Goal: Task Accomplishment & Management: Manage account settings

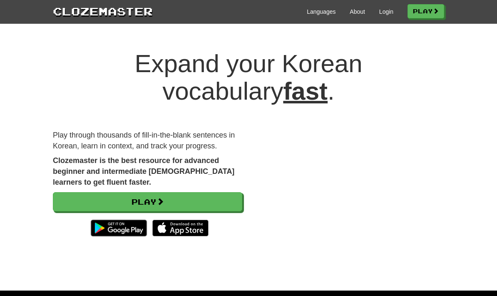
click at [68, 195] on link "Play" at bounding box center [147, 201] width 189 height 19
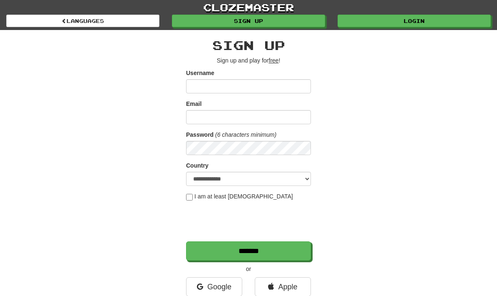
click at [293, 91] on input "Username" at bounding box center [248, 86] width 125 height 14
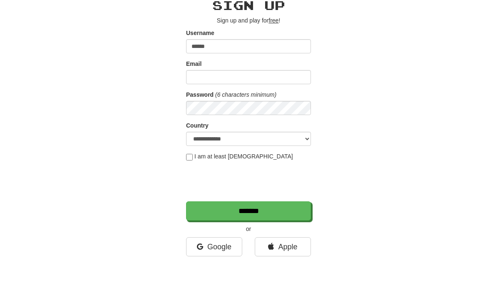
type input "******"
click at [299, 110] on input "Email" at bounding box center [248, 117] width 125 height 14
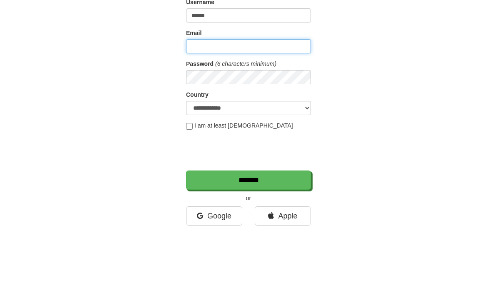
scroll to position [71, 0]
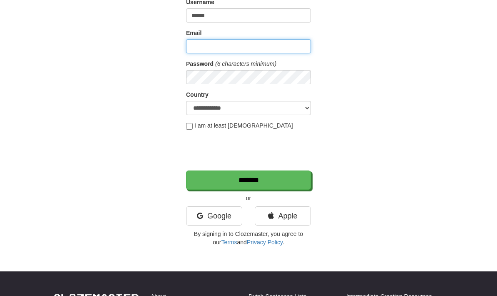
type input "**********"
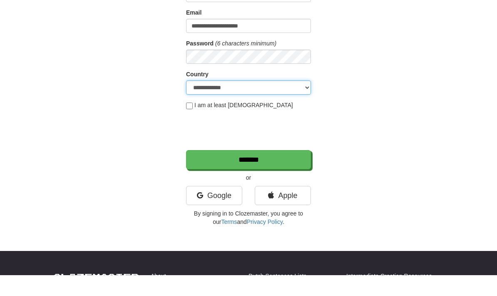
click at [310, 101] on select "**********" at bounding box center [248, 108] width 125 height 14
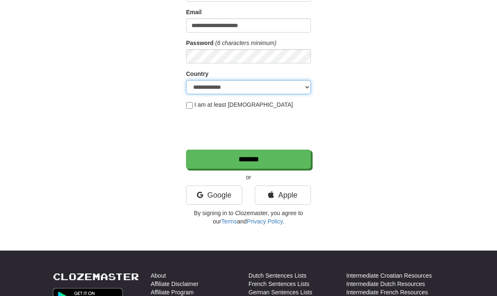
select select "**"
click at [194, 103] on label "I am at least 16 years old" at bounding box center [239, 104] width 107 height 8
click at [284, 160] on input "*******" at bounding box center [248, 158] width 125 height 19
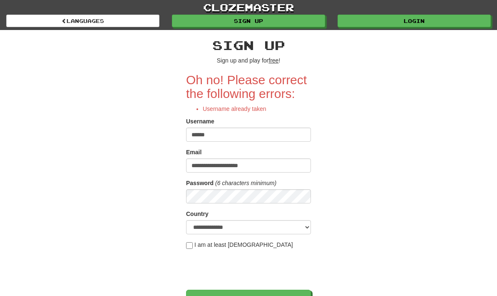
click at [280, 137] on input "******" at bounding box center [248, 134] width 125 height 14
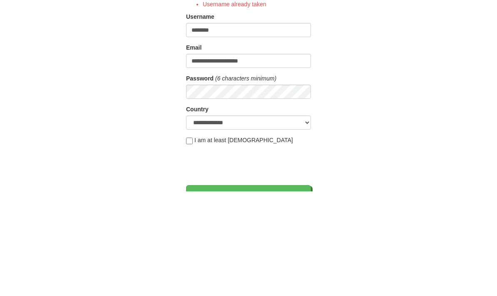
type input "********"
click at [296, 158] on input "**********" at bounding box center [248, 165] width 125 height 14
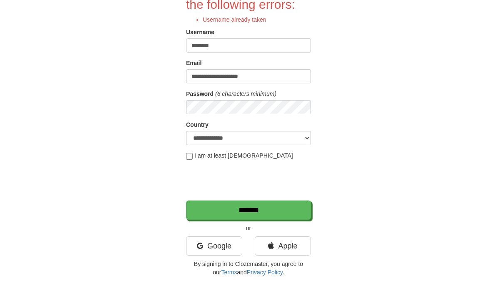
scroll to position [89, 0]
click at [278, 211] on input "*******" at bounding box center [248, 209] width 125 height 19
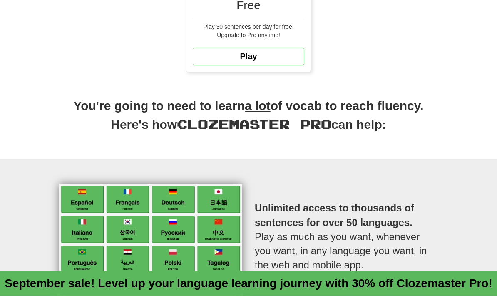
scroll to position [343, 0]
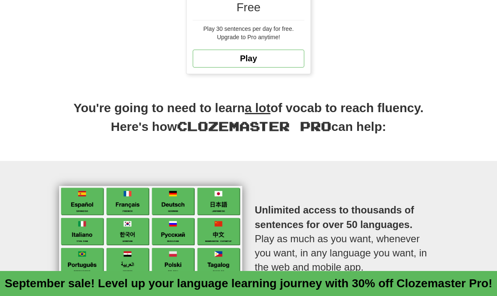
click at [292, 53] on link "Play" at bounding box center [249, 59] width 112 height 18
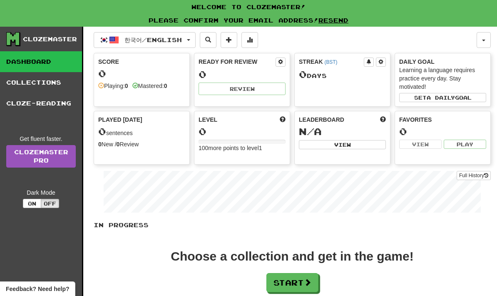
click at [190, 39] on button "한국어 / English" at bounding box center [145, 40] width 102 height 16
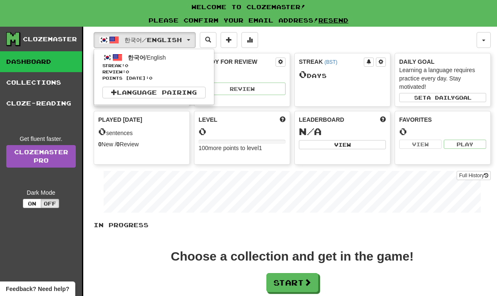
click at [318, 36] on div at bounding box center [248, 148] width 497 height 296
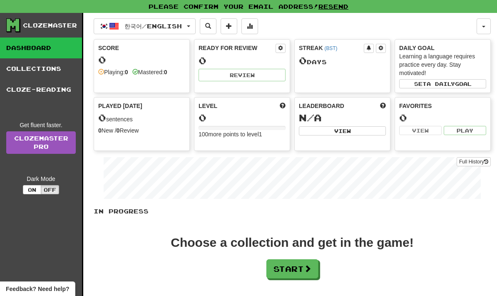
scroll to position [13, 0]
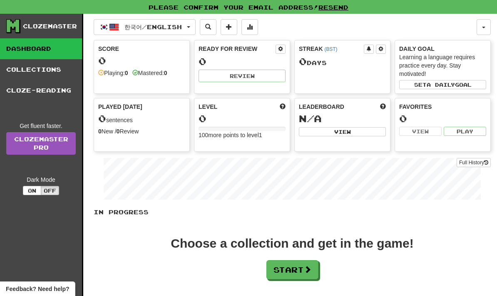
click at [4, 45] on link "Dashboard" at bounding box center [41, 48] width 82 height 21
click at [12, 68] on link "Collections" at bounding box center [41, 69] width 82 height 21
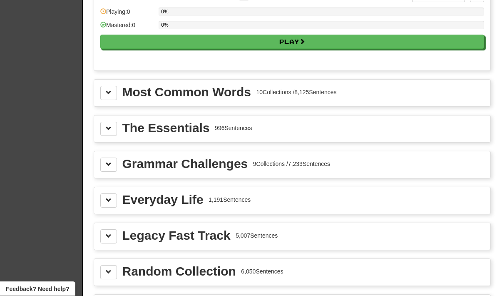
scroll to position [903, 0]
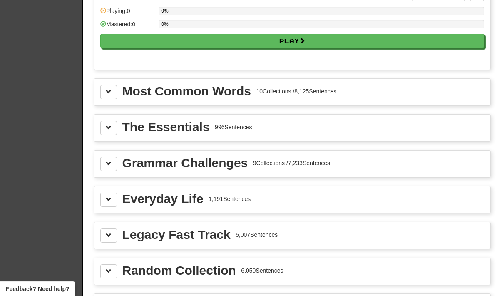
click at [370, 95] on div "Most Common Words 10 Collections / 8,125 Sentences" at bounding box center [292, 92] width 384 height 14
click at [105, 90] on button at bounding box center [108, 92] width 17 height 14
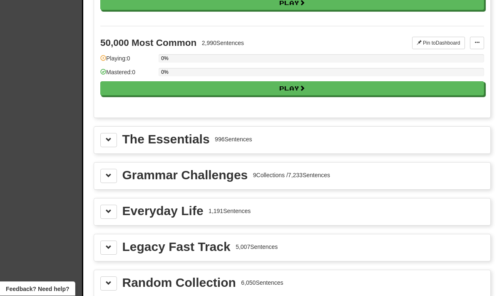
scroll to position [1750, 0]
click at [449, 91] on button "Play" at bounding box center [292, 88] width 384 height 14
select select "**"
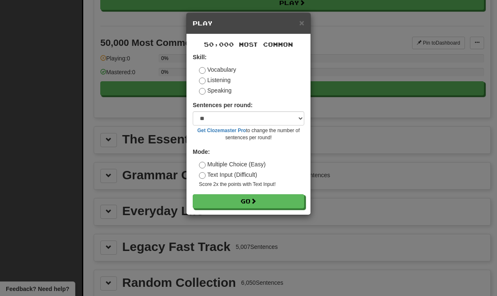
click at [246, 176] on label "Text Input (Difficult)" at bounding box center [228, 174] width 58 height 8
click at [280, 204] on button "Go" at bounding box center [249, 201] width 112 height 14
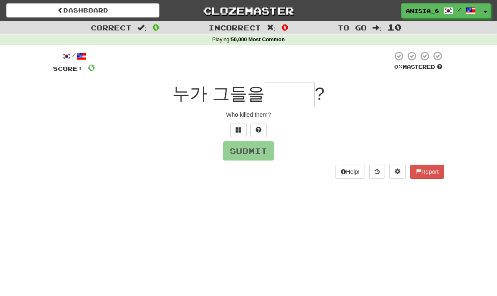
click at [299, 94] on input "text" at bounding box center [290, 94] width 50 height 25
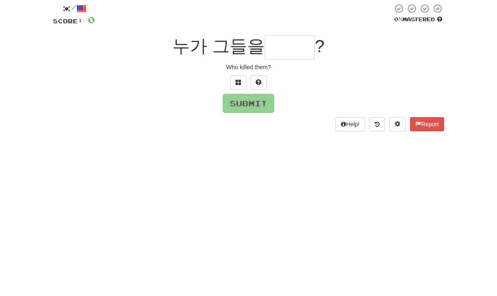
click at [371, 110] on div "Who killed them?" at bounding box center [248, 114] width 391 height 8
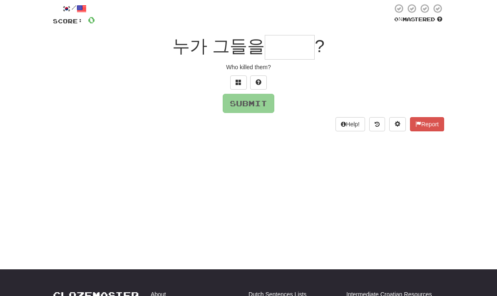
click at [262, 79] on button at bounding box center [258, 82] width 17 height 14
type input "*"
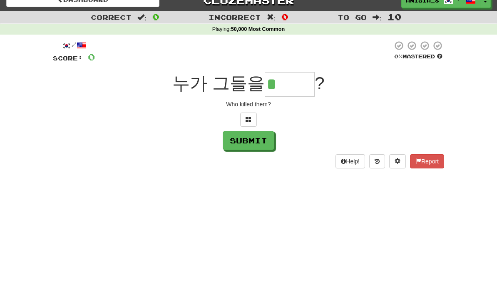
scroll to position [0, 0]
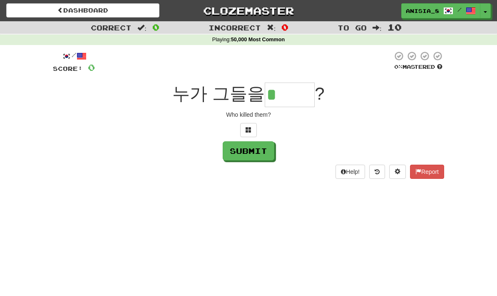
click at [65, 7] on link "Dashboard" at bounding box center [82, 10] width 153 height 14
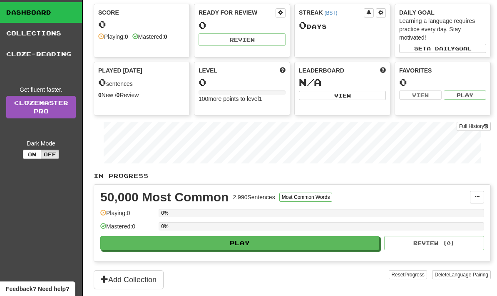
scroll to position [42, 0]
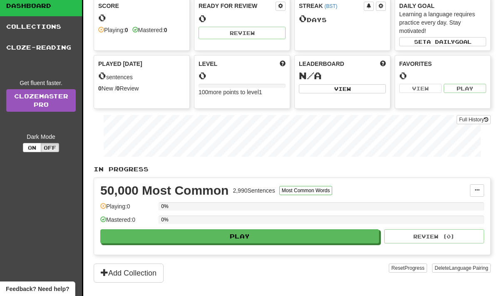
click at [478, 192] on span at bounding box center [477, 189] width 5 height 5
click at [471, 224] on span "Unpin from Dashboard" at bounding box center [446, 224] width 59 height 7
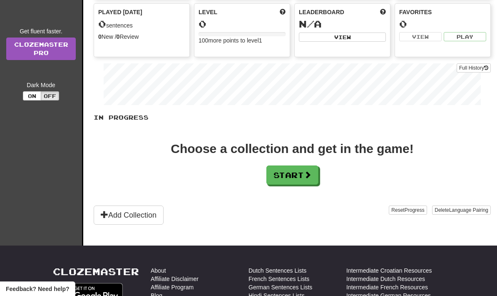
scroll to position [110, 0]
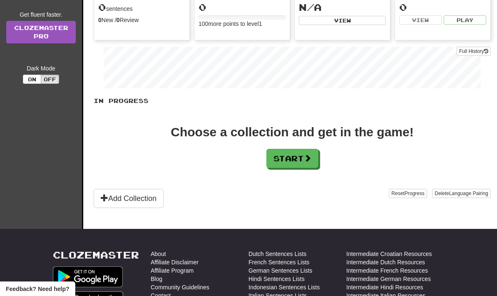
click at [311, 158] on span at bounding box center [307, 157] width 7 height 7
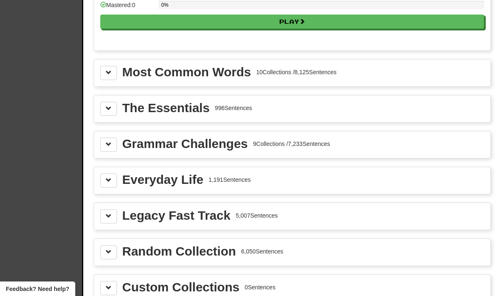
scroll to position [908, 0]
click at [403, 111] on div "The Essentials 996 Sentences" at bounding box center [292, 109] width 384 height 14
click at [108, 107] on span at bounding box center [109, 109] width 6 height 6
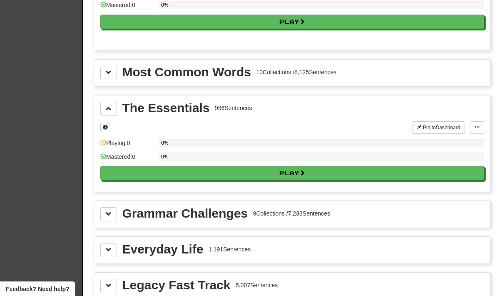
click at [108, 73] on span at bounding box center [109, 73] width 6 height 6
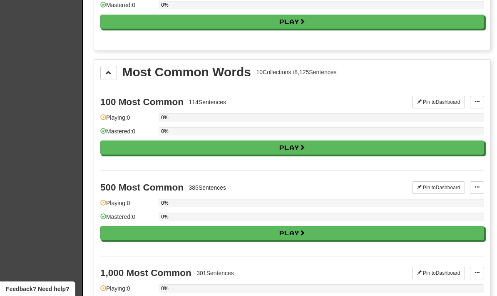
click at [443, 152] on button "Play" at bounding box center [292, 147] width 384 height 14
select select "**"
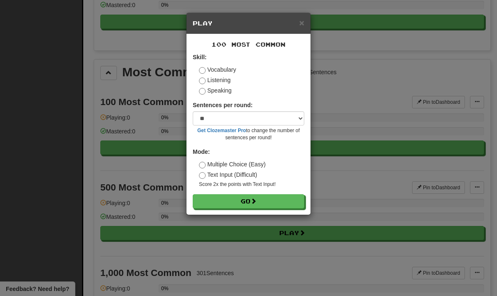
click at [289, 202] on button "Go" at bounding box center [249, 201] width 112 height 14
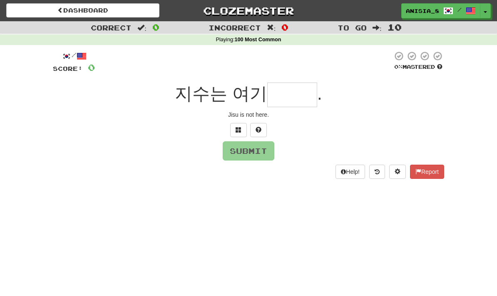
click at [299, 92] on input "text" at bounding box center [292, 94] width 50 height 25
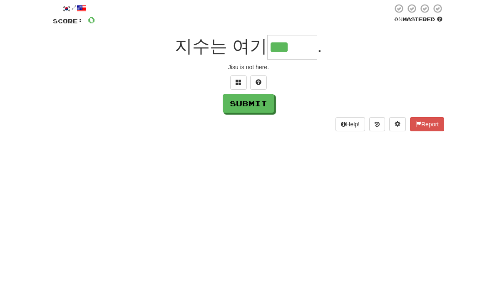
scroll to position [47, 0]
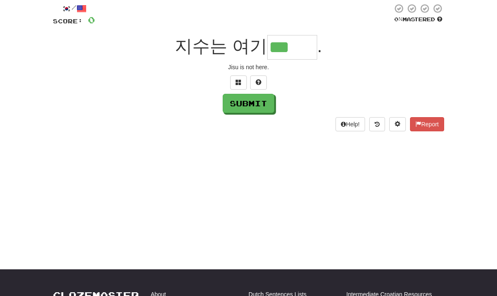
type input "***"
click at [265, 104] on button "Submit" at bounding box center [249, 103] width 52 height 19
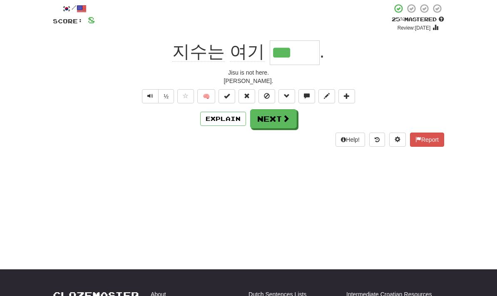
click at [144, 93] on button "Text-to-speech controls" at bounding box center [150, 96] width 17 height 14
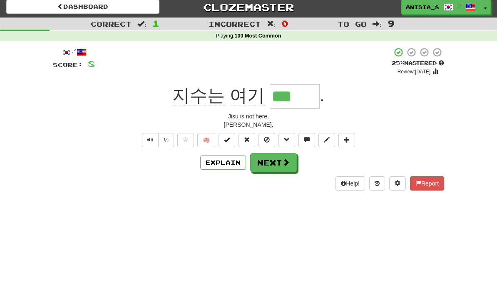
scroll to position [0, 0]
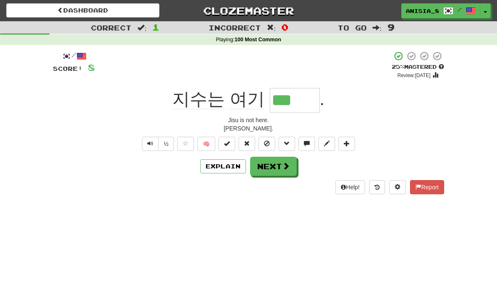
click at [145, 143] on button "Text-to-speech controls" at bounding box center [150, 144] width 17 height 14
click at [232, 142] on button at bounding box center [227, 144] width 17 height 14
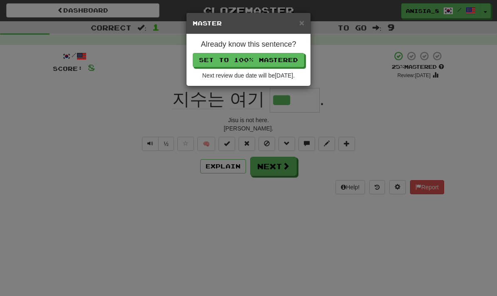
click at [303, 23] on span "×" at bounding box center [301, 23] width 5 height 10
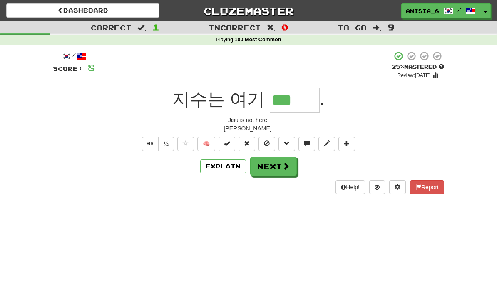
click at [229, 143] on span at bounding box center [227, 143] width 6 height 6
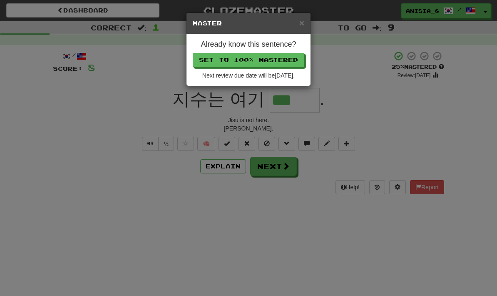
click at [301, 25] on span "×" at bounding box center [301, 23] width 5 height 10
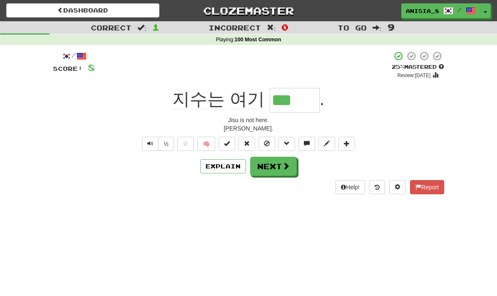
click at [208, 146] on button "🧠" at bounding box center [206, 144] width 18 height 14
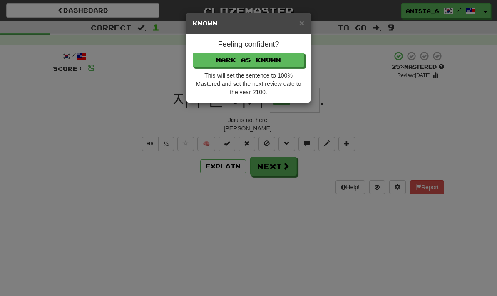
click at [289, 62] on button "Mark as Known" at bounding box center [249, 60] width 112 height 14
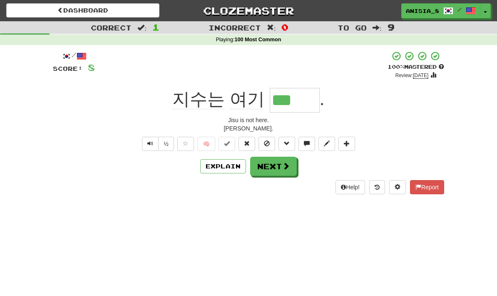
click at [296, 166] on button "Next" at bounding box center [273, 166] width 47 height 19
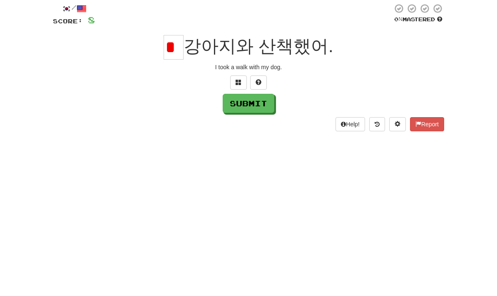
type input "*"
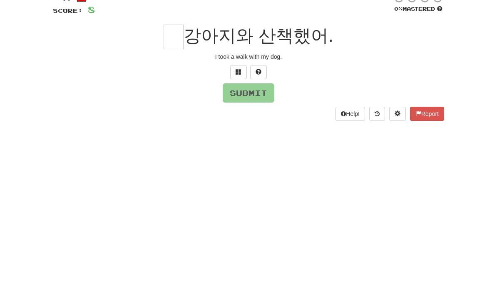
click at [266, 123] on button at bounding box center [258, 130] width 17 height 14
type input "*"
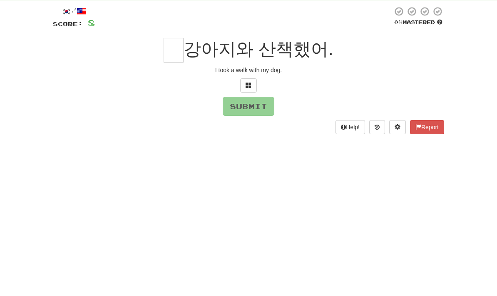
scroll to position [45, 0]
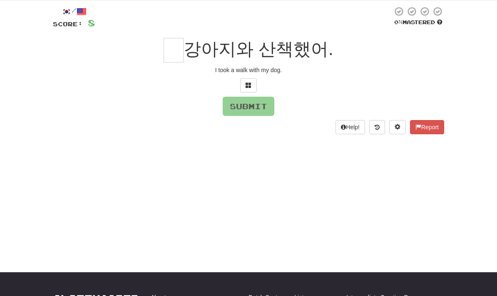
click at [182, 41] on input "text" at bounding box center [174, 50] width 20 height 25
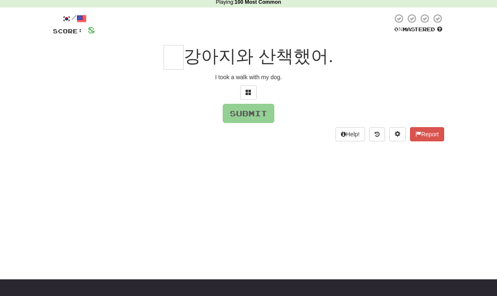
click at [253, 90] on button at bounding box center [248, 92] width 17 height 14
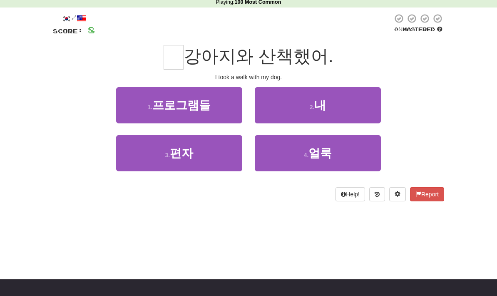
click at [349, 101] on button "2 . 내" at bounding box center [318, 105] width 126 height 36
type input "*"
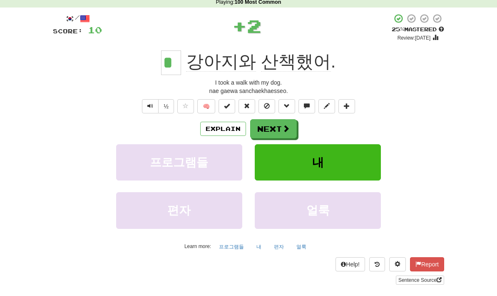
scroll to position [38, 0]
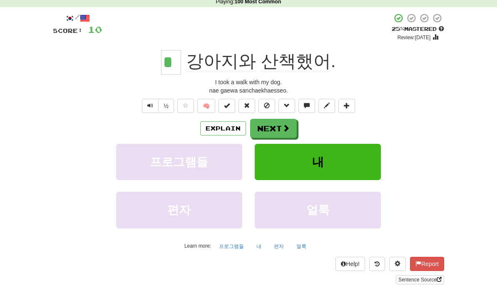
click at [271, 101] on button at bounding box center [267, 106] width 17 height 14
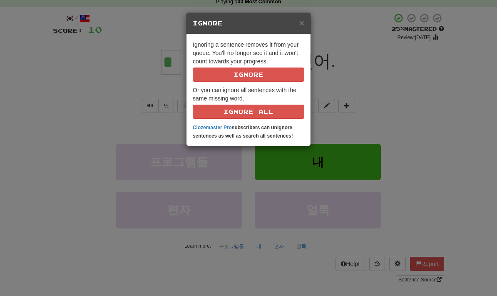
click at [300, 25] on span "×" at bounding box center [301, 23] width 5 height 10
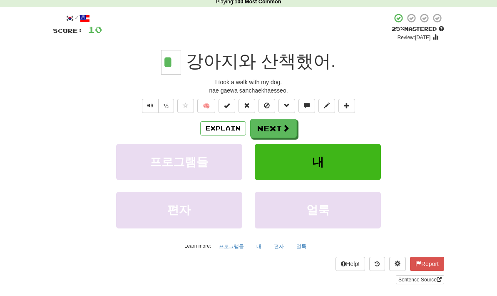
click at [271, 99] on button at bounding box center [267, 106] width 17 height 14
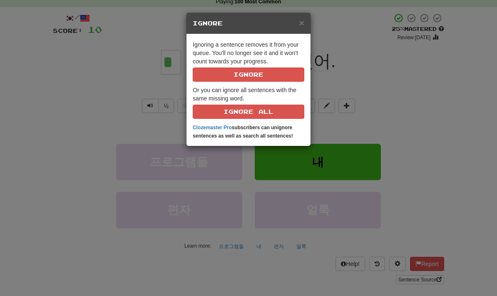
click at [303, 18] on span "×" at bounding box center [301, 23] width 5 height 10
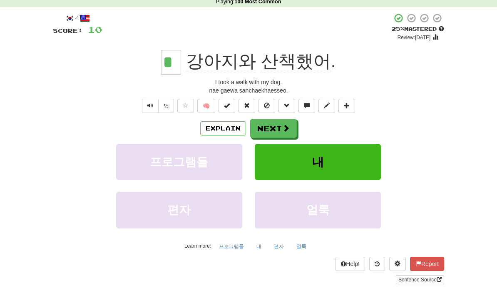
click at [248, 102] on span at bounding box center [247, 105] width 6 height 6
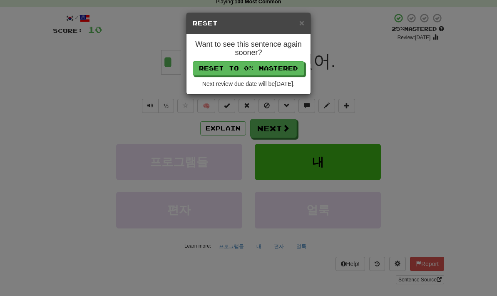
click at [300, 67] on button "Reset to 0% Mastered" at bounding box center [249, 68] width 112 height 14
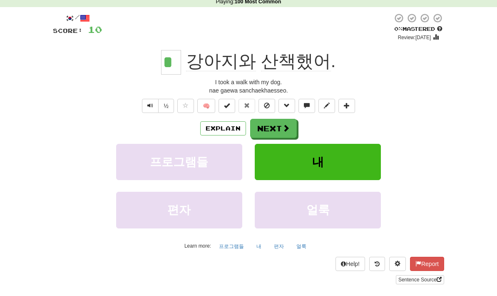
click at [295, 124] on button "Next" at bounding box center [273, 128] width 47 height 19
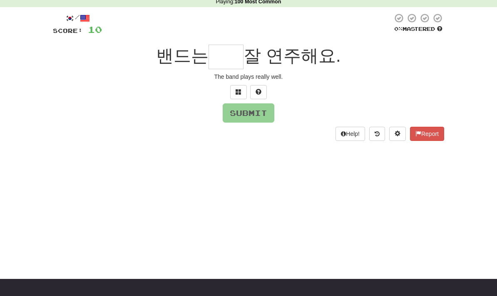
scroll to position [37, 0]
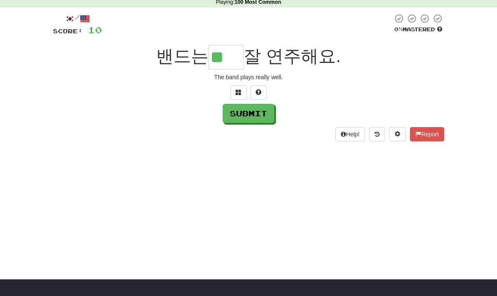
type input "**"
click at [263, 121] on button "Submit" at bounding box center [249, 113] width 52 height 19
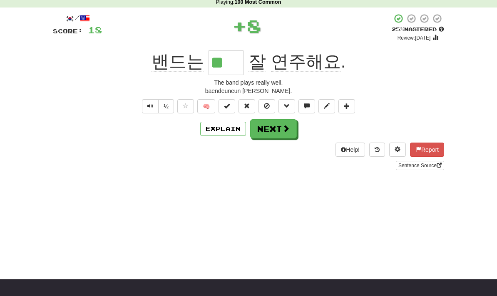
scroll to position [38, 0]
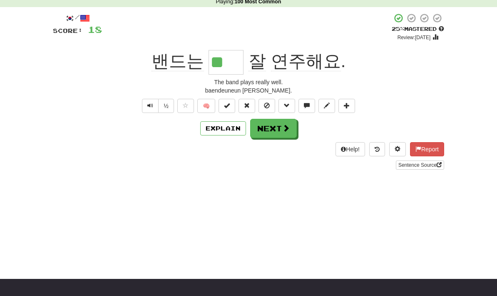
click at [207, 107] on button "🧠" at bounding box center [206, 106] width 18 height 14
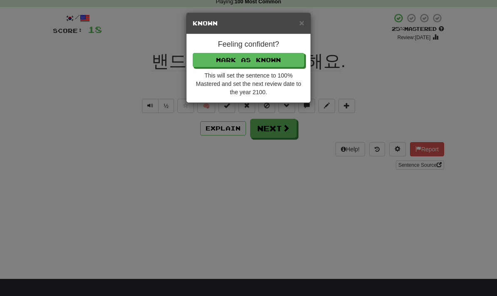
click at [286, 60] on button "Mark as Known" at bounding box center [249, 60] width 112 height 14
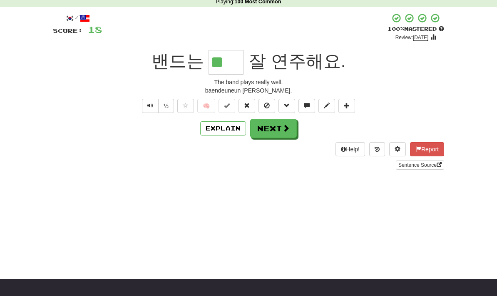
click at [286, 129] on span at bounding box center [285, 127] width 7 height 7
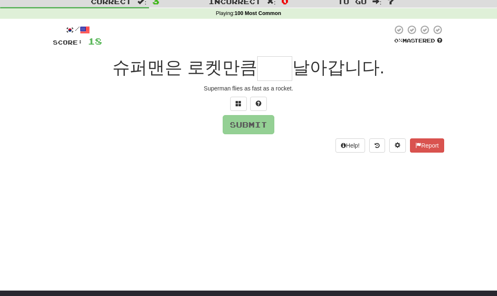
scroll to position [0, 0]
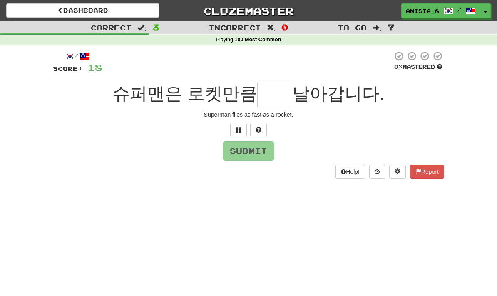
click at [395, 168] on span at bounding box center [398, 171] width 6 height 6
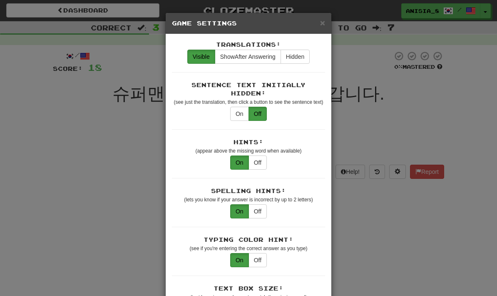
click at [325, 27] on span "×" at bounding box center [322, 23] width 5 height 10
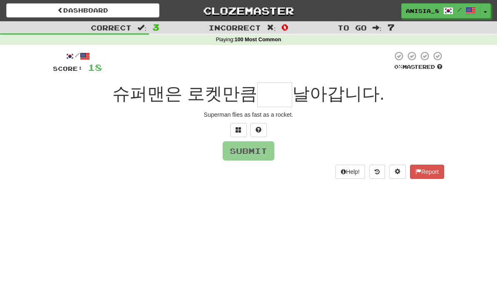
click at [436, 8] on span "anisia_8" at bounding box center [422, 10] width 33 height 7
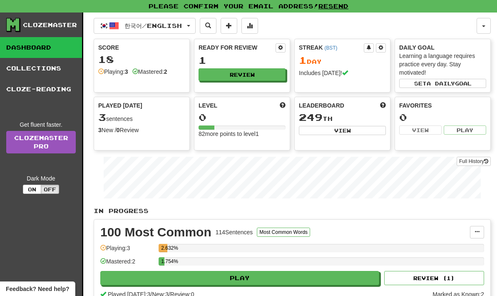
click at [488, 26] on button "button" at bounding box center [484, 26] width 14 height 16
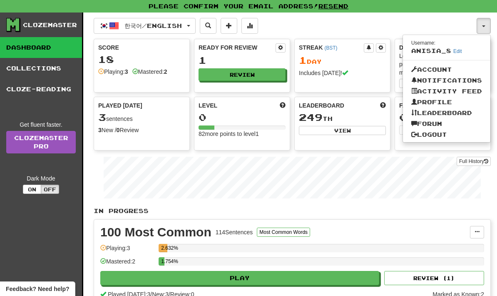
click at [441, 67] on link "Account" at bounding box center [446, 69] width 87 height 11
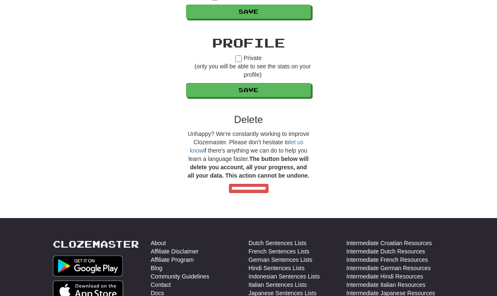
scroll to position [747, 0]
click at [269, 189] on input "**********" at bounding box center [249, 188] width 40 height 9
